Goal: Find specific page/section: Find specific page/section

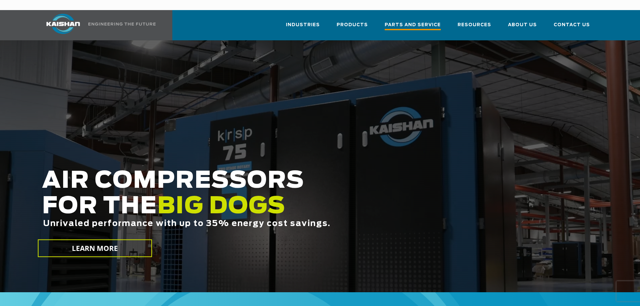
click at [405, 21] on span "Parts and Service" at bounding box center [413, 25] width 56 height 9
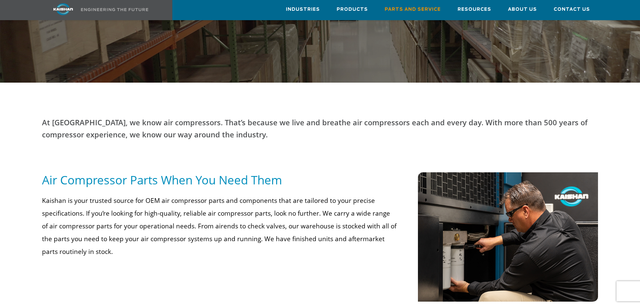
scroll to position [336, 0]
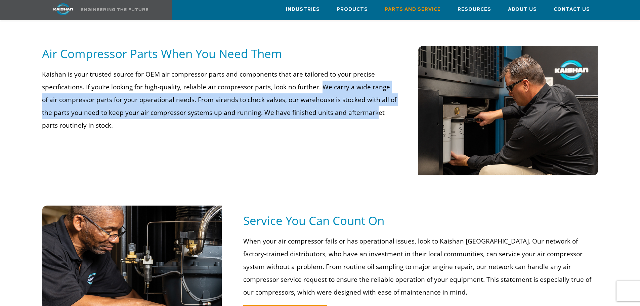
drag, startPoint x: 319, startPoint y: 80, endPoint x: 361, endPoint y: 96, distance: 45.1
click at [361, 96] on p "Kaishan is your trusted source for OEM air compressor parts and components that…" at bounding box center [219, 100] width 355 height 64
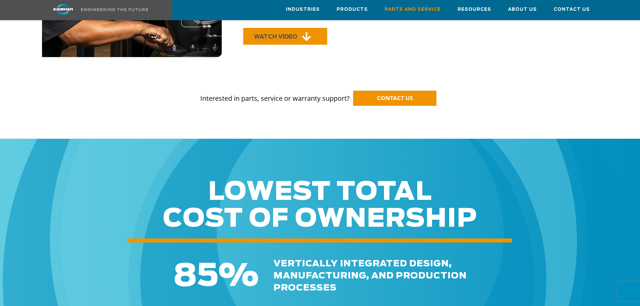
scroll to position [605, 0]
